Goal: Use online tool/utility: Utilize a website feature to perform a specific function

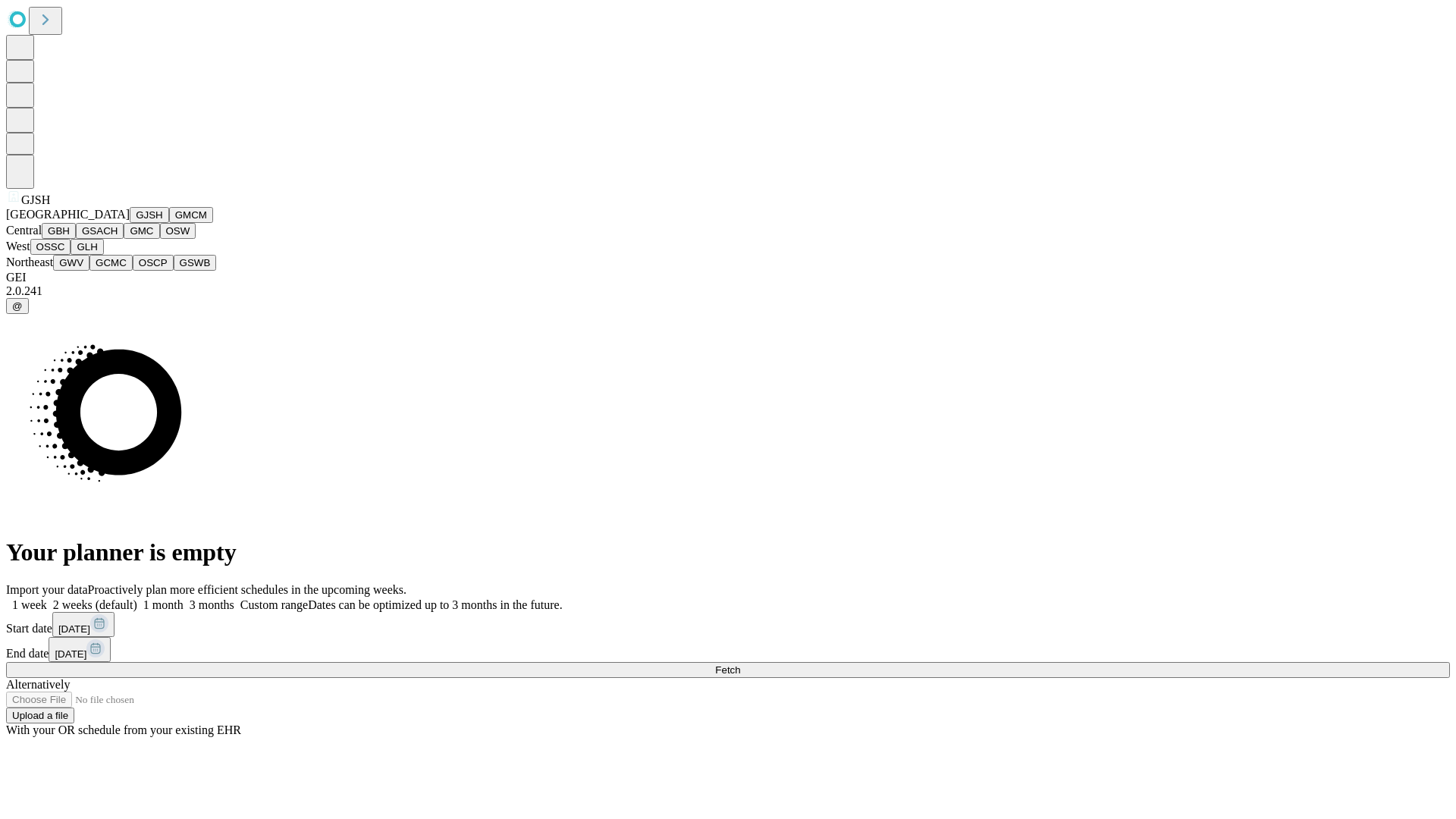
click at [130, 223] on button "GJSH" at bounding box center [149, 215] width 39 height 16
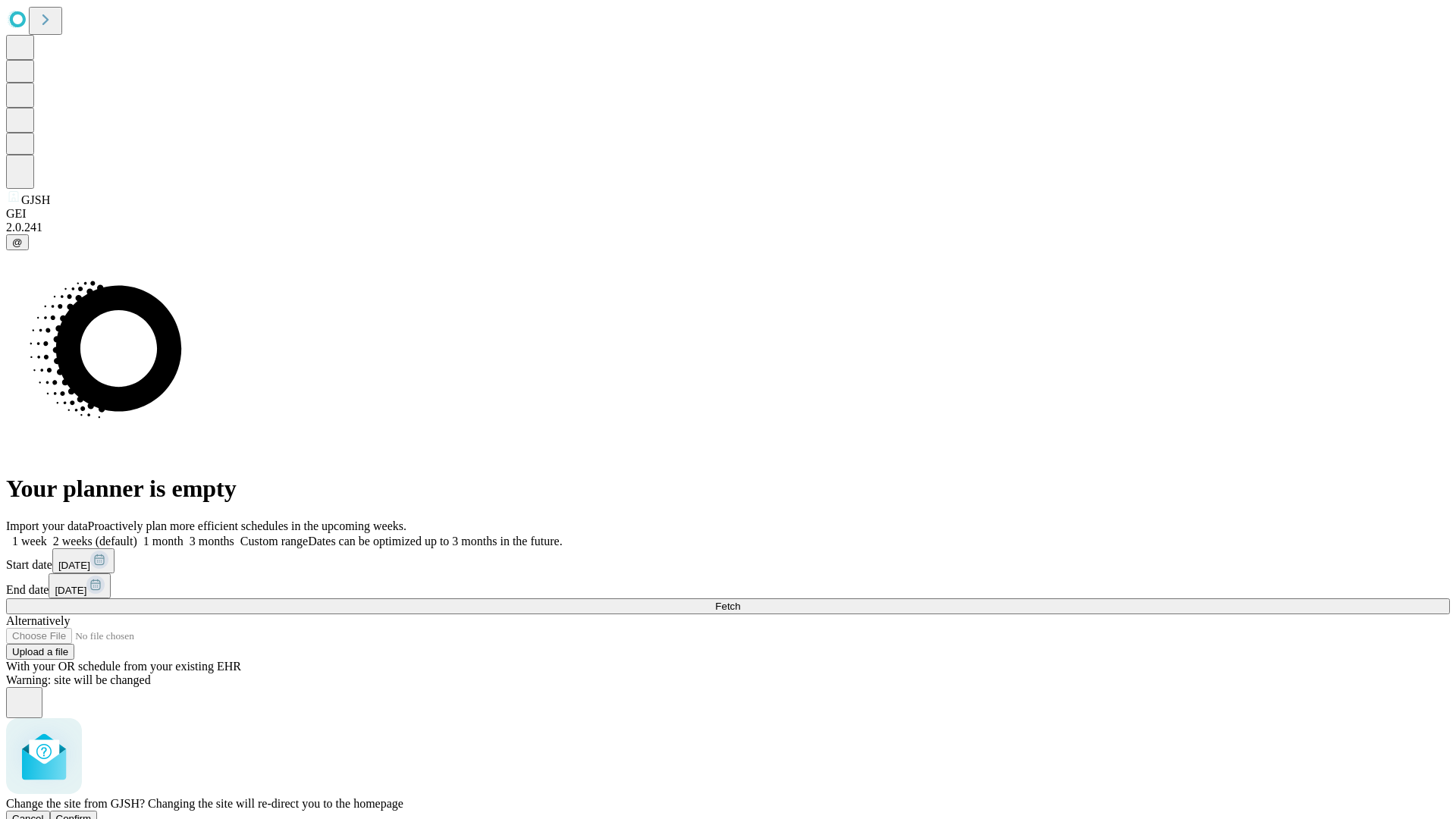
click at [92, 813] on span "Confirm" at bounding box center [74, 818] width 35 height 12
click at [137, 534] on label "2 weeks (default)" at bounding box center [92, 541] width 90 height 13
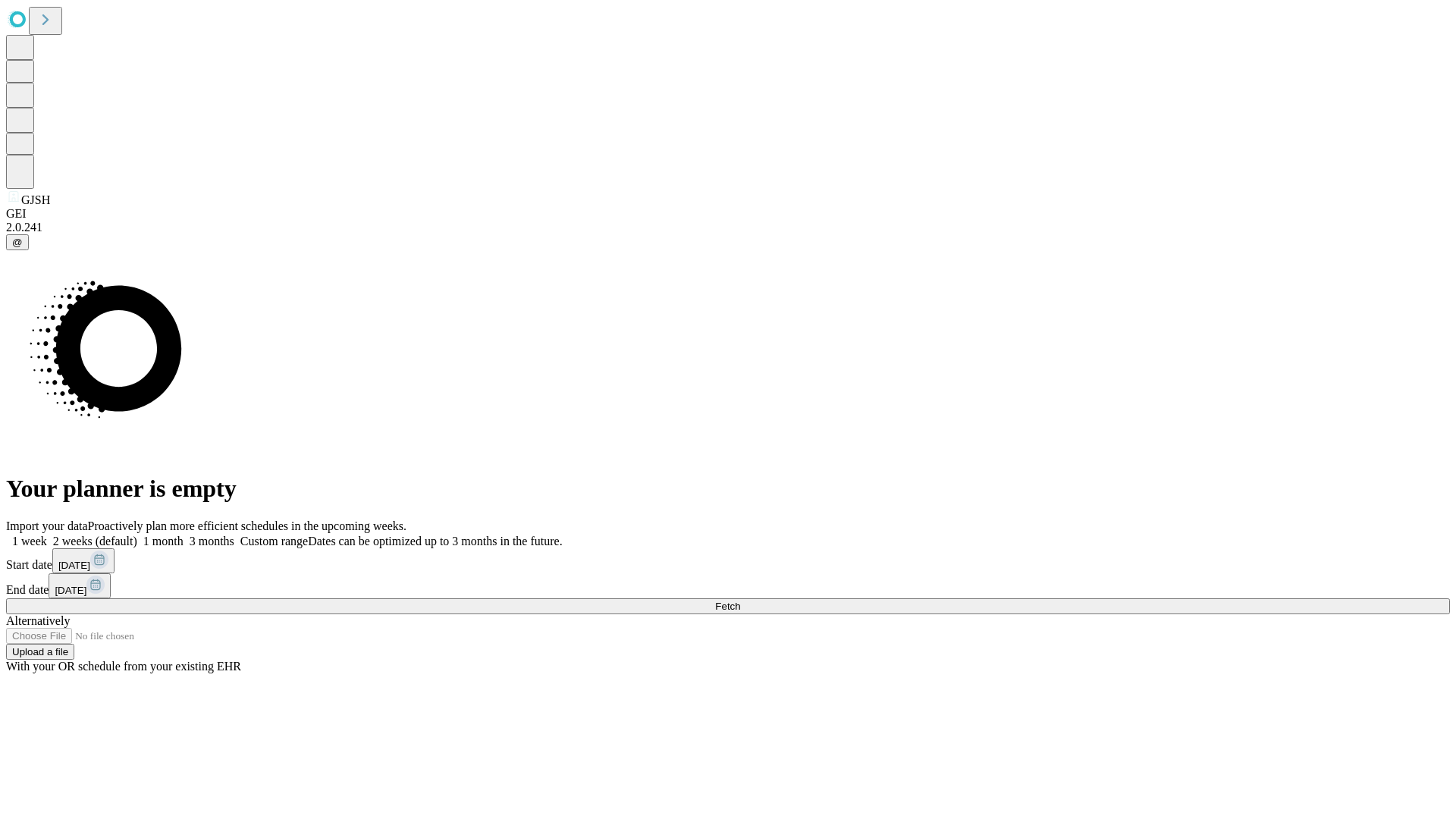
click at [740, 601] on span "Fetch" at bounding box center [728, 606] width 25 height 12
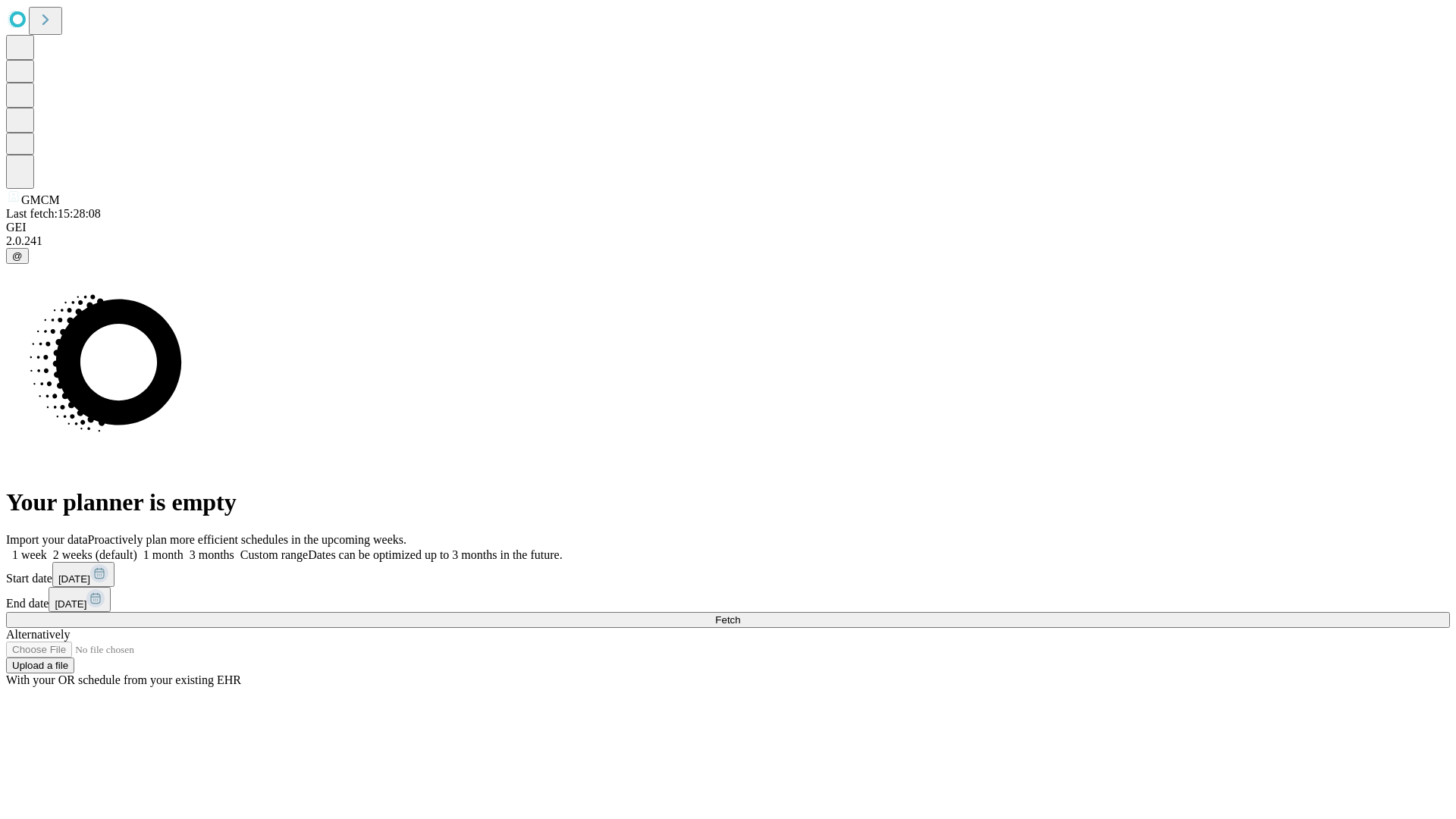
click at [137, 548] on label "2 weeks (default)" at bounding box center [92, 554] width 90 height 13
click at [740, 614] on span "Fetch" at bounding box center [728, 620] width 25 height 12
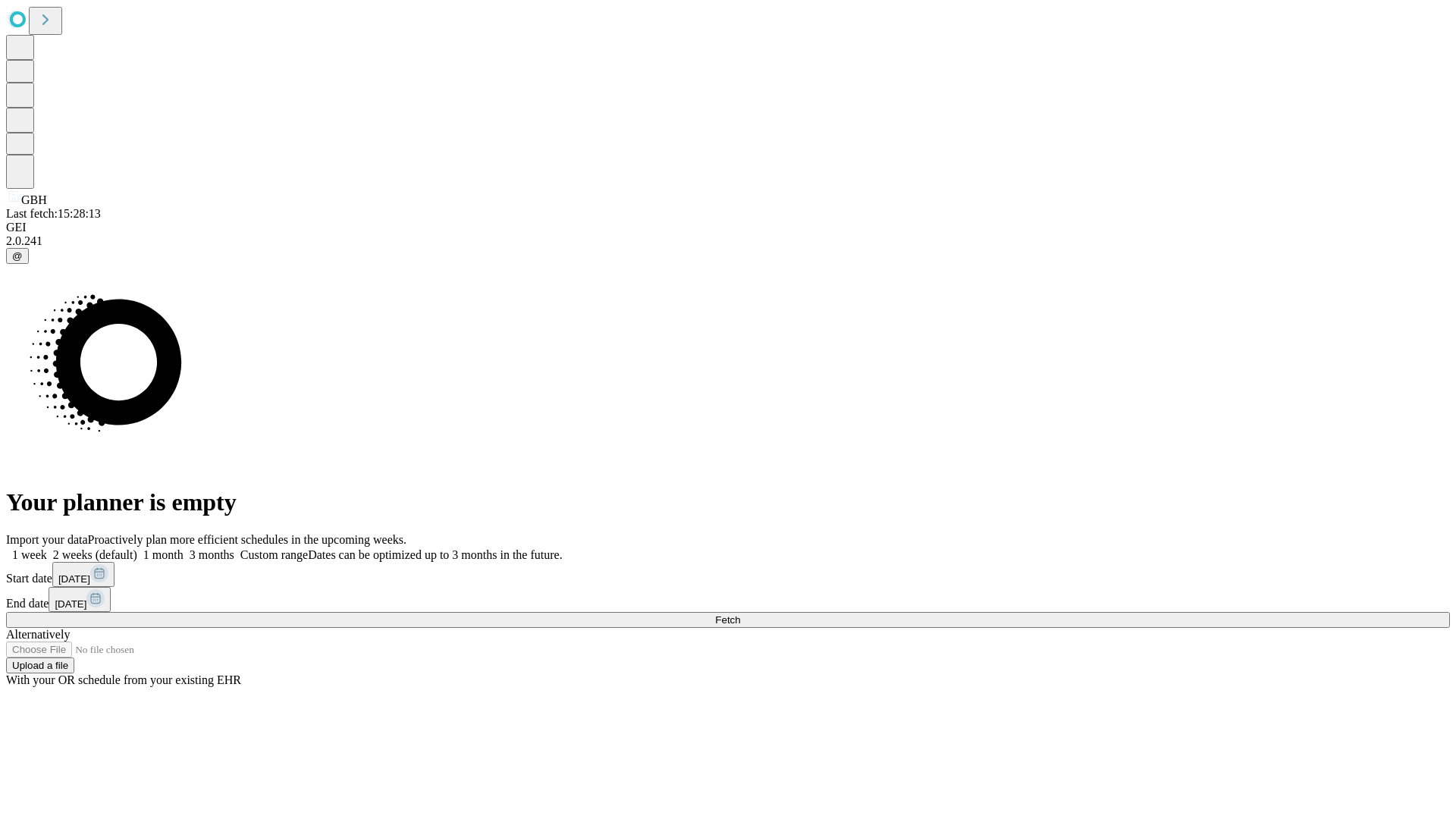
click at [137, 548] on label "2 weeks (default)" at bounding box center [92, 554] width 90 height 13
click at [740, 614] on span "Fetch" at bounding box center [728, 620] width 25 height 12
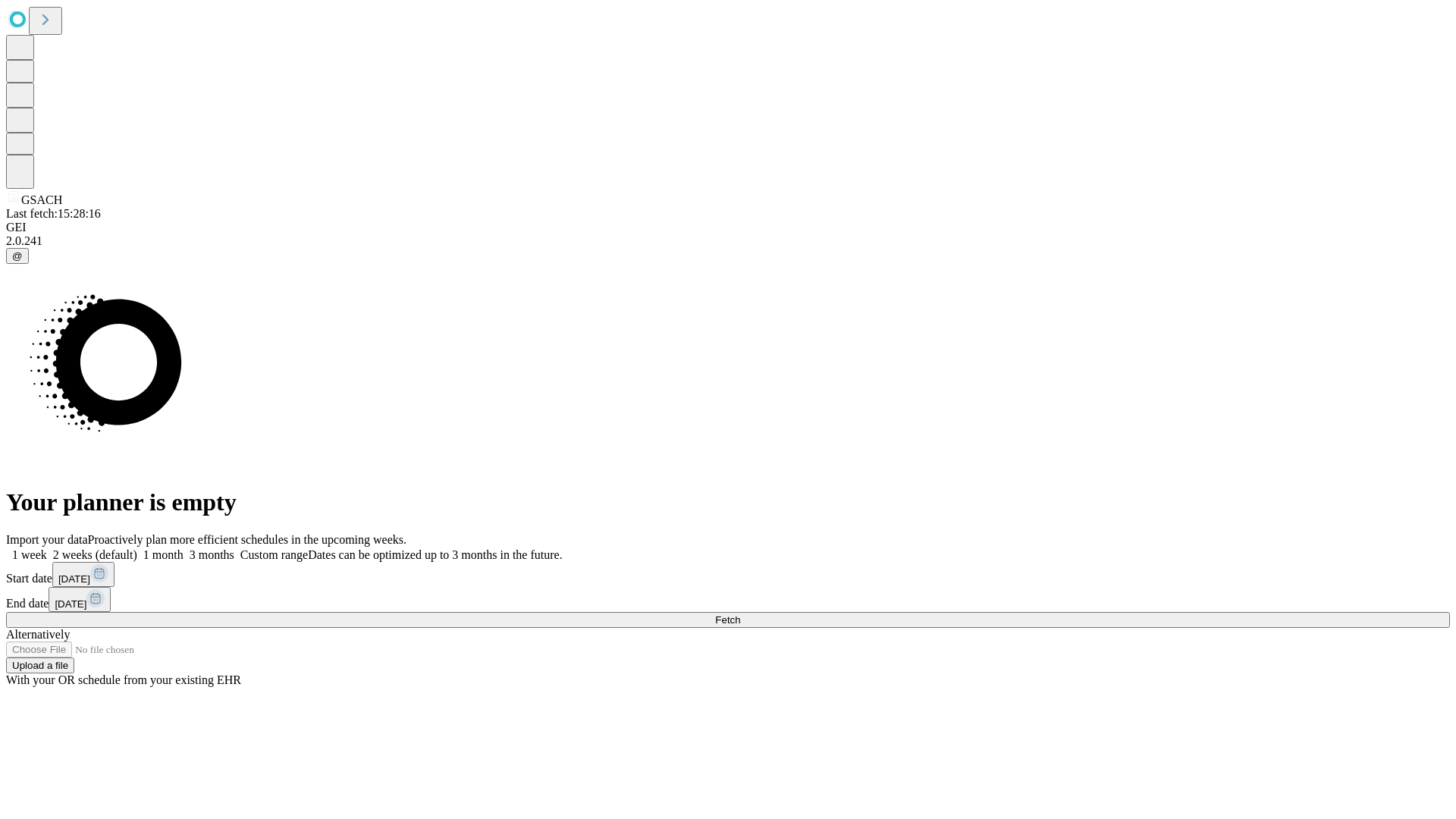
click at [137, 548] on label "2 weeks (default)" at bounding box center [92, 554] width 90 height 13
click at [740, 614] on span "Fetch" at bounding box center [728, 620] width 25 height 12
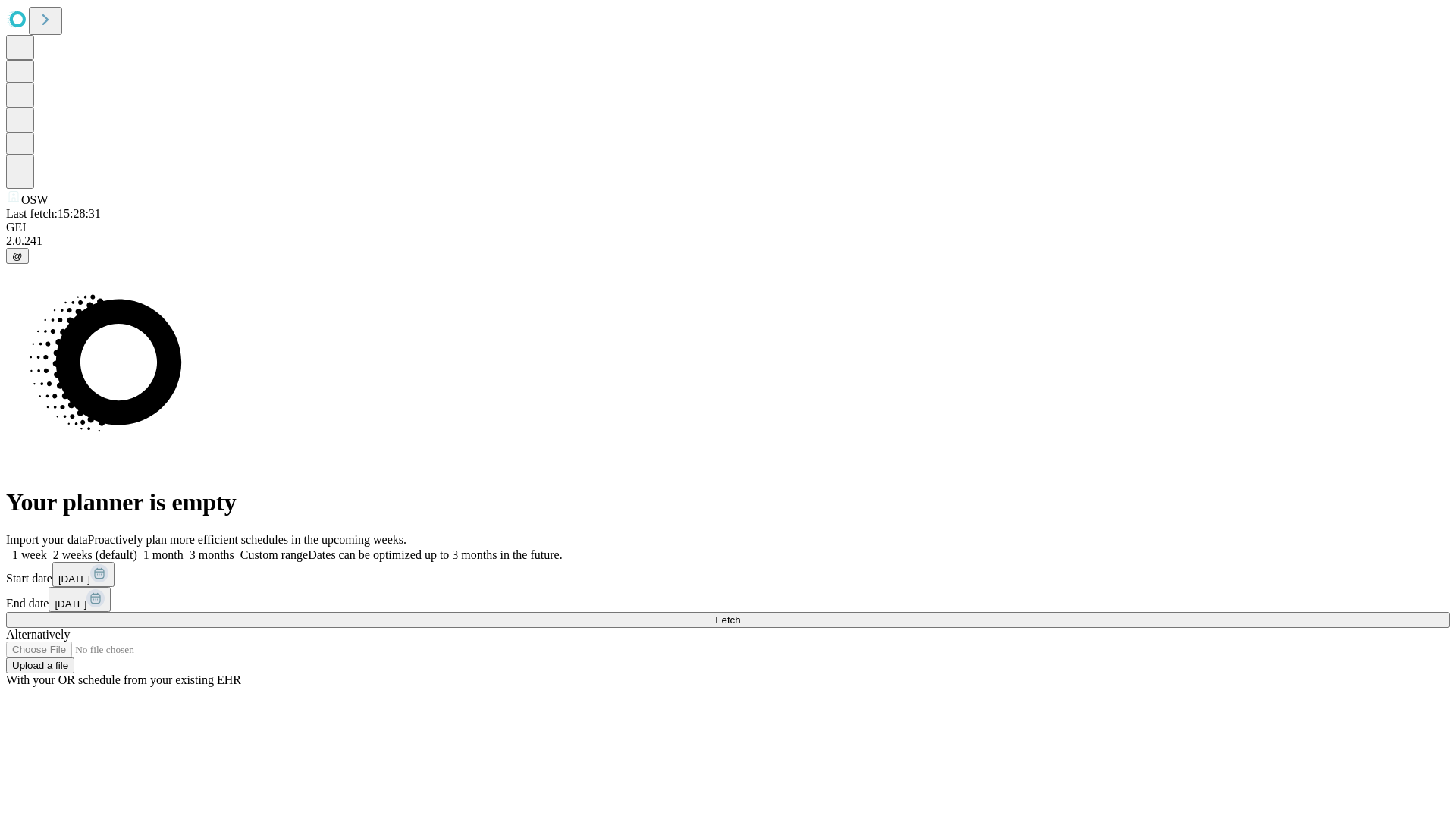
click at [137, 548] on label "2 weeks (default)" at bounding box center [92, 554] width 90 height 13
click at [740, 614] on span "Fetch" at bounding box center [728, 620] width 25 height 12
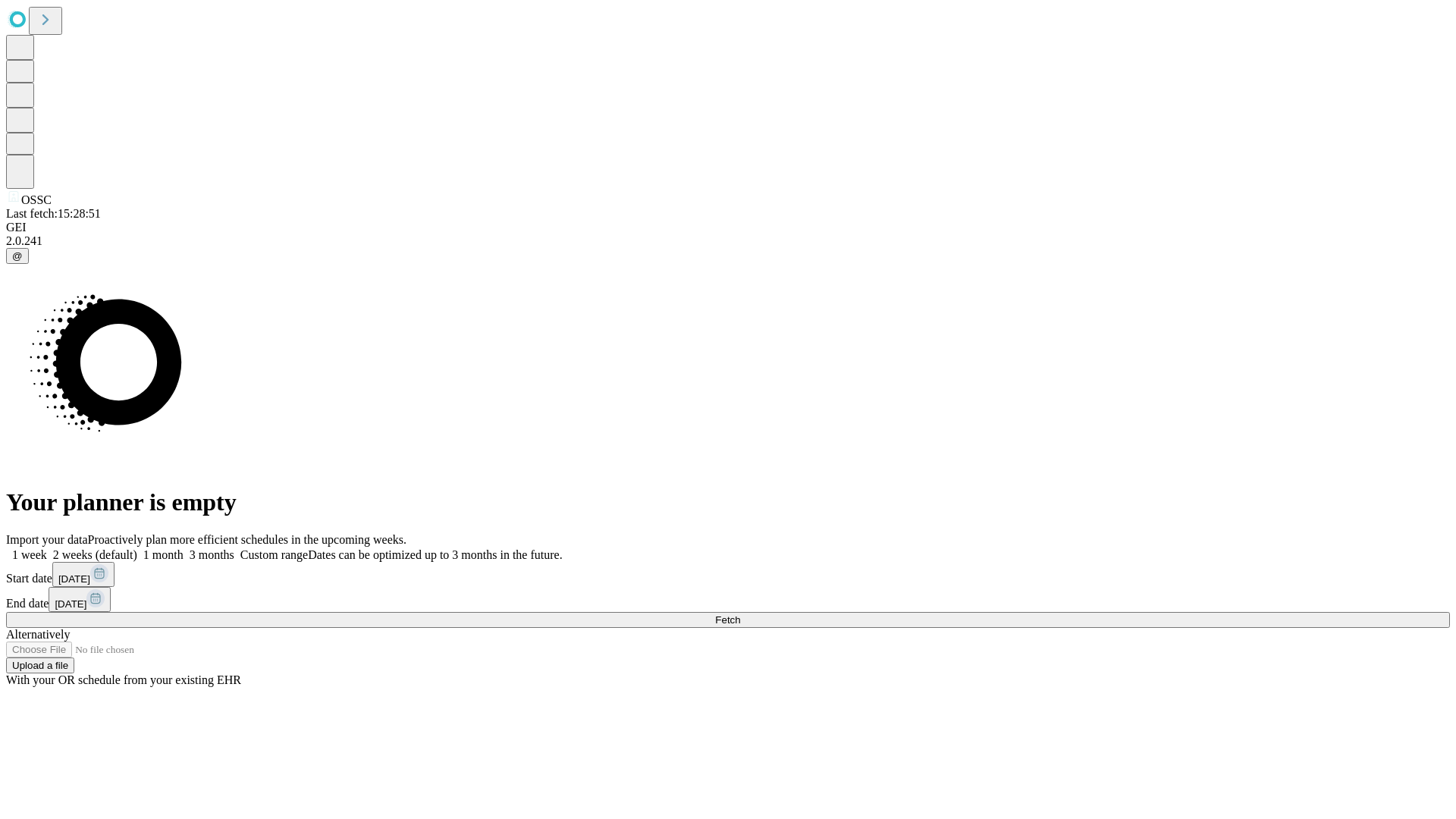
click at [137, 548] on label "2 weeks (default)" at bounding box center [92, 554] width 90 height 13
click at [740, 614] on span "Fetch" at bounding box center [728, 620] width 25 height 12
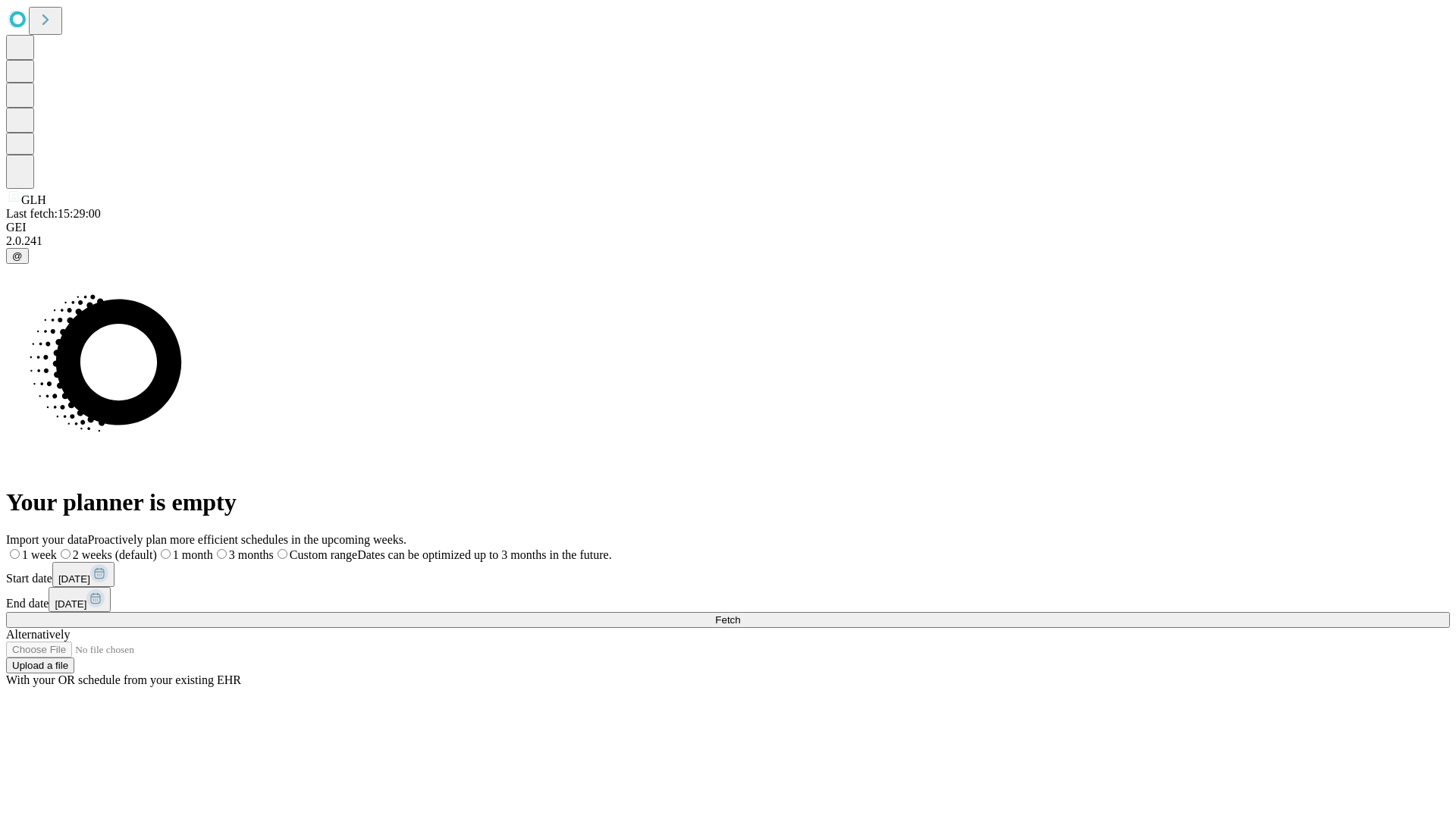
click at [157, 548] on label "2 weeks (default)" at bounding box center [107, 554] width 100 height 13
click at [740, 614] on span "Fetch" at bounding box center [728, 620] width 25 height 12
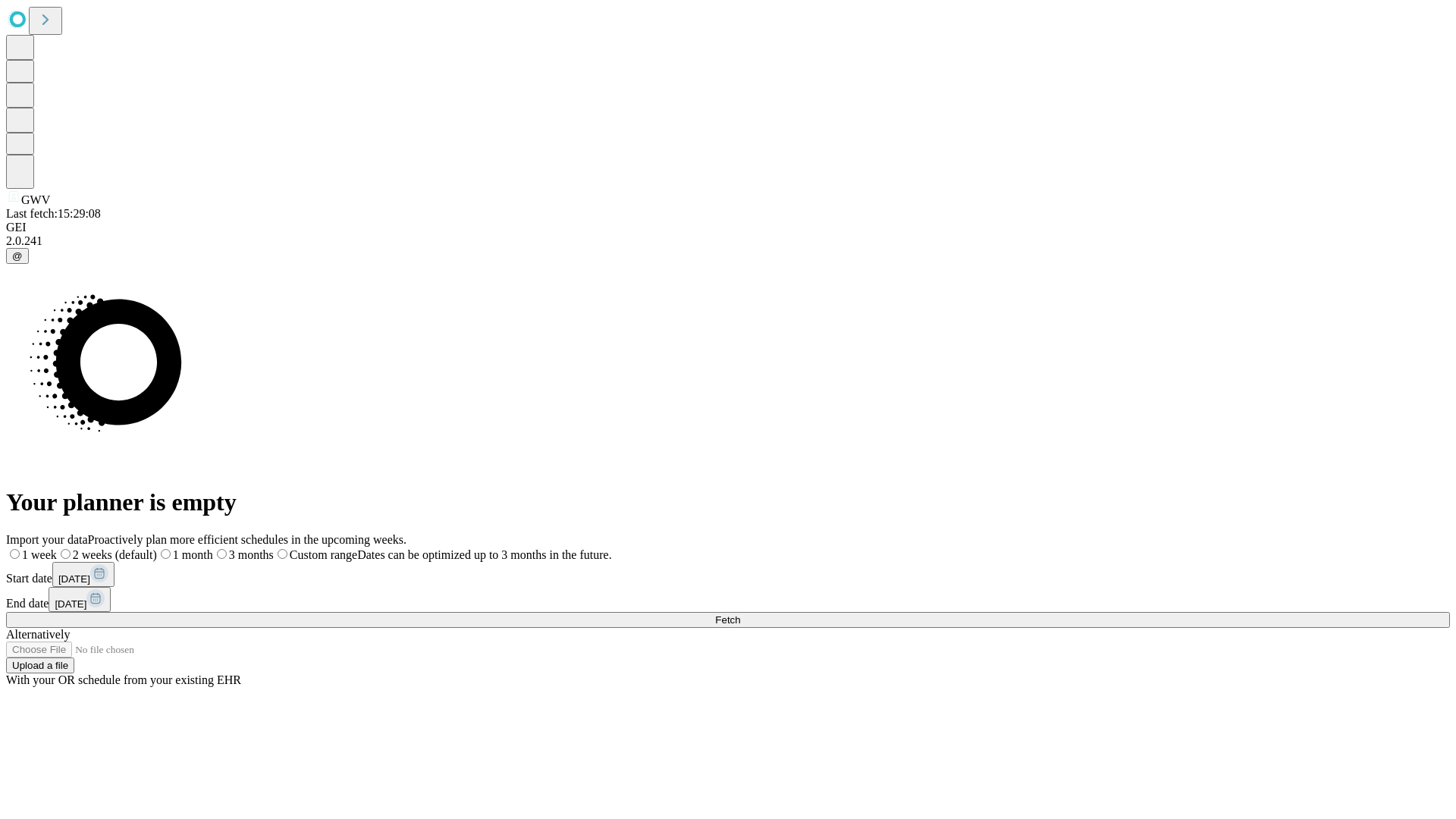
click at [740, 614] on span "Fetch" at bounding box center [728, 620] width 25 height 12
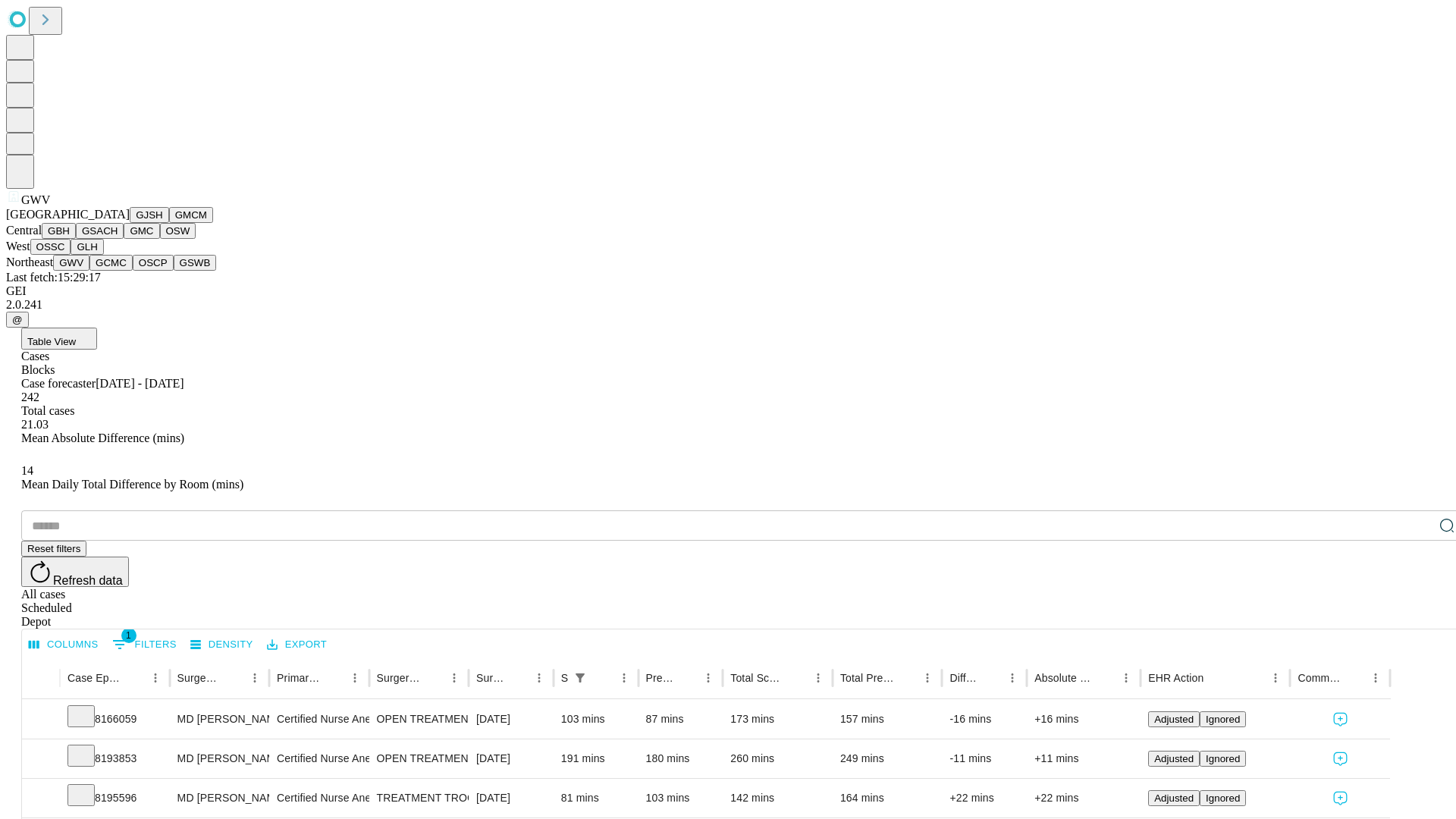
click at [118, 271] on button "GCMC" at bounding box center [111, 262] width 43 height 16
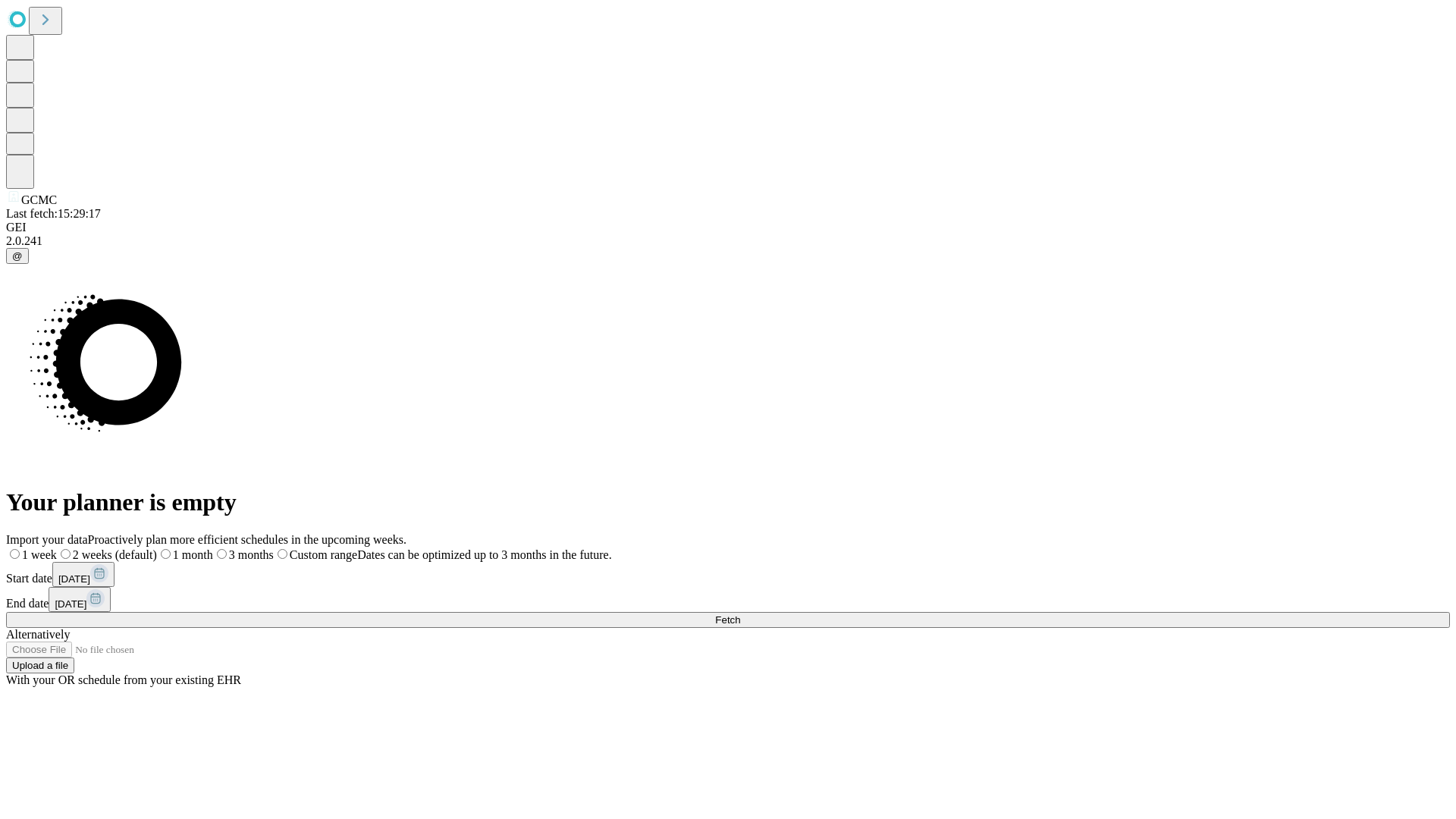
click at [157, 548] on label "2 weeks (default)" at bounding box center [107, 554] width 100 height 13
click at [740, 614] on span "Fetch" at bounding box center [728, 620] width 25 height 12
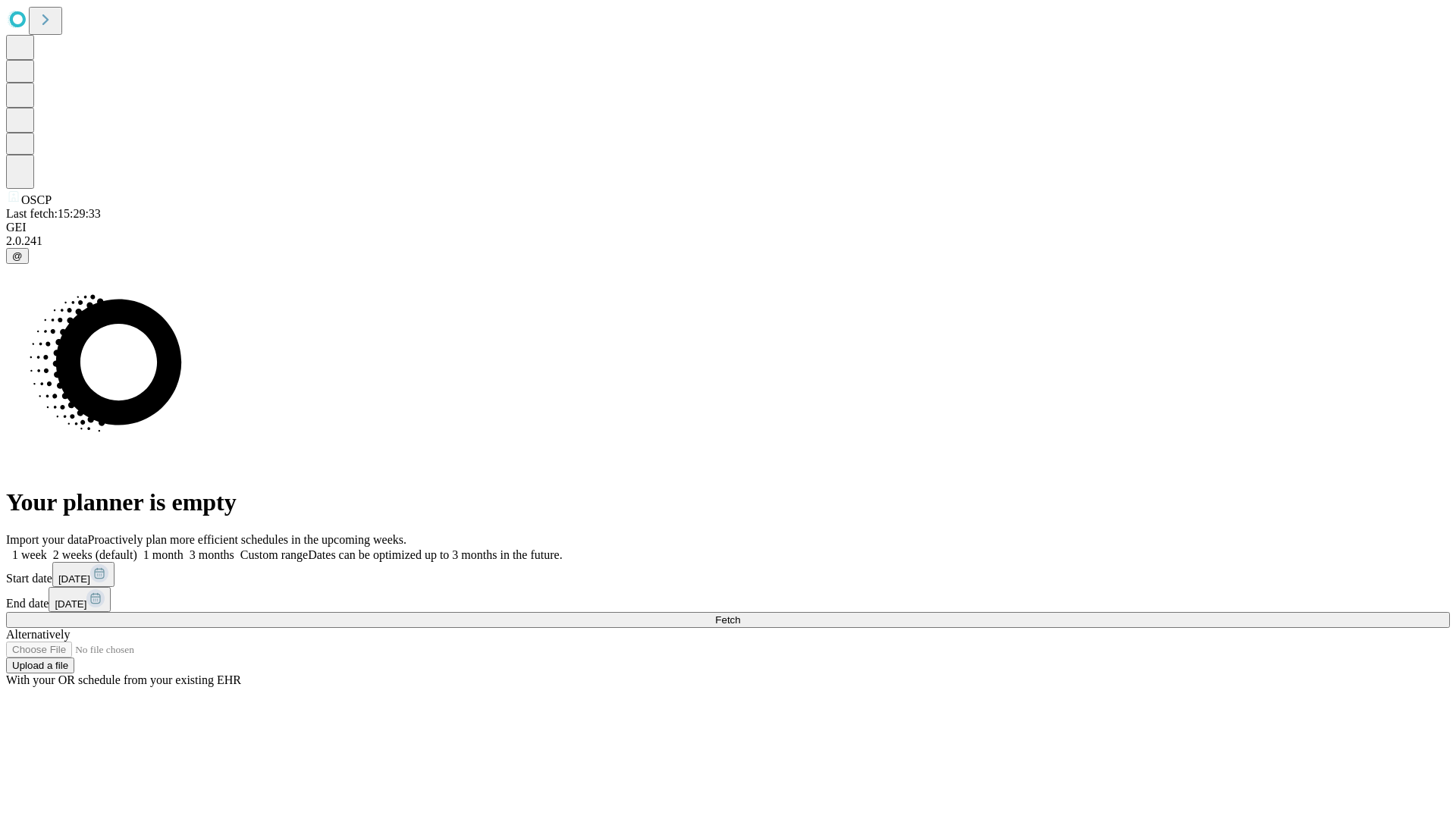
click at [137, 548] on label "2 weeks (default)" at bounding box center [92, 554] width 90 height 13
click at [740, 614] on span "Fetch" at bounding box center [728, 620] width 25 height 12
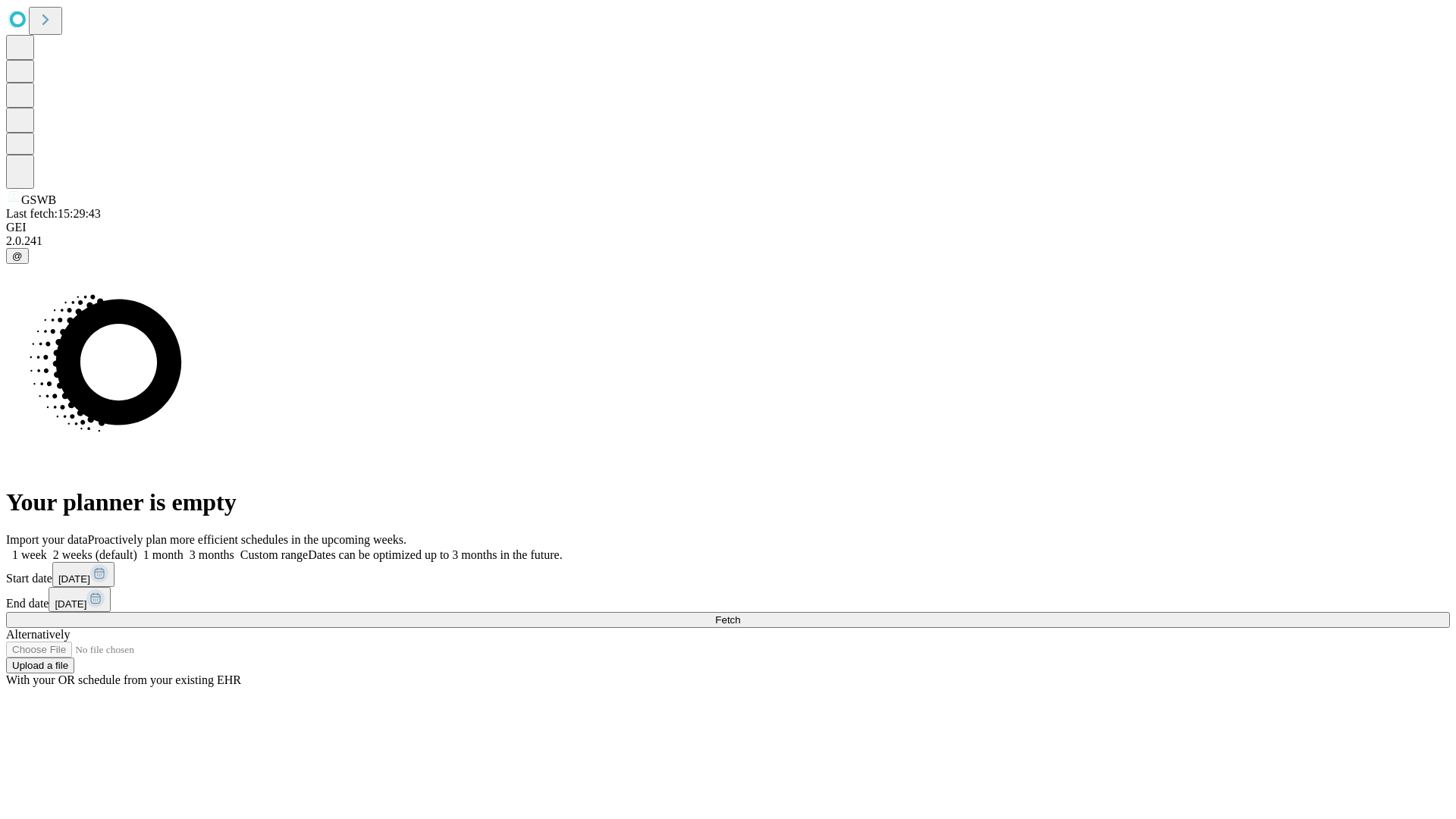
click at [137, 548] on label "2 weeks (default)" at bounding box center [92, 554] width 90 height 13
click at [740, 614] on span "Fetch" at bounding box center [728, 620] width 25 height 12
